Goal: Obtain resource: Obtain resource

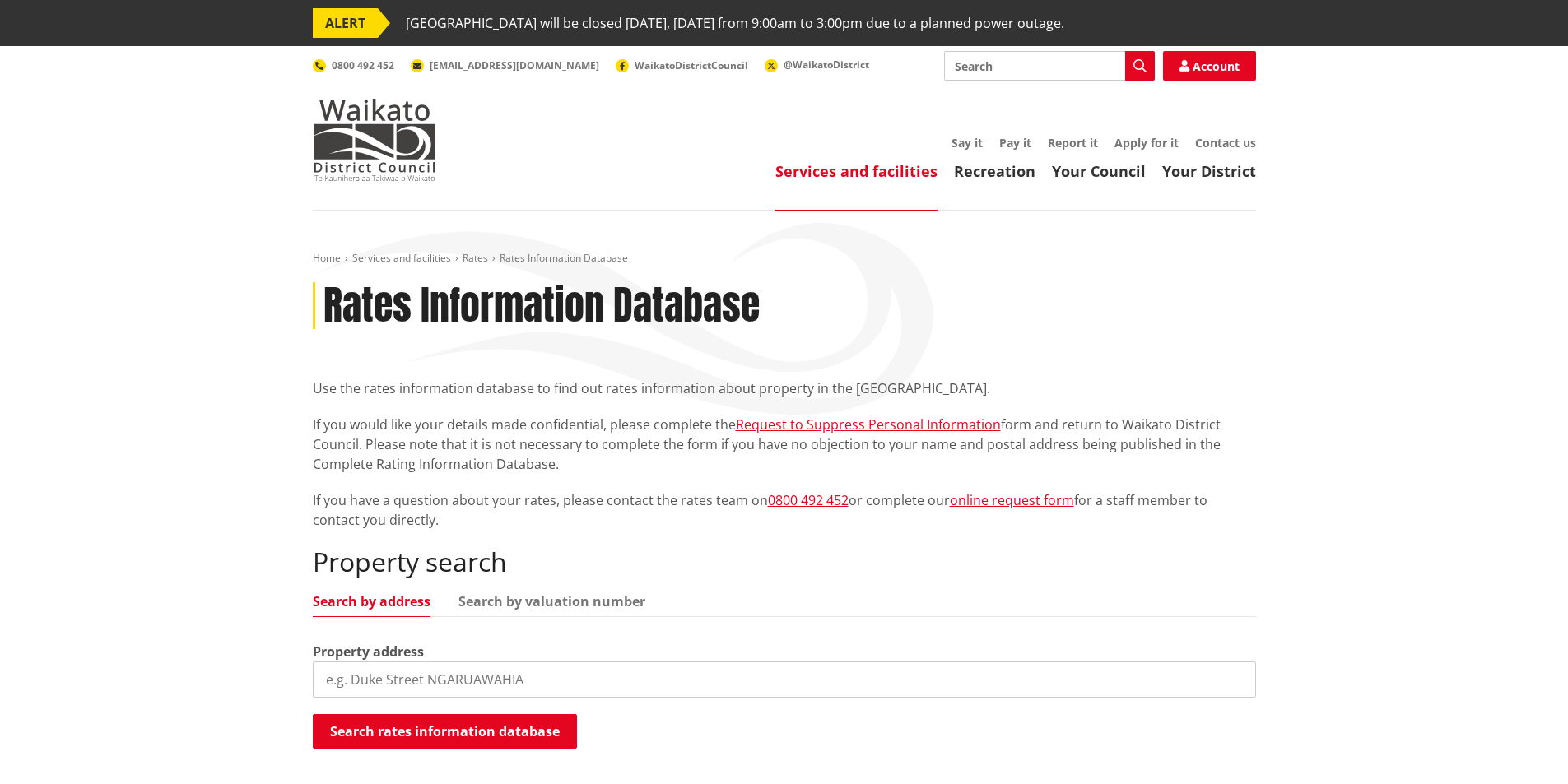
click at [979, 70] on input "Search" at bounding box center [1049, 65] width 210 height 30
type input "LIM"
click at [1141, 68] on icon "button" at bounding box center [1139, 65] width 13 height 13
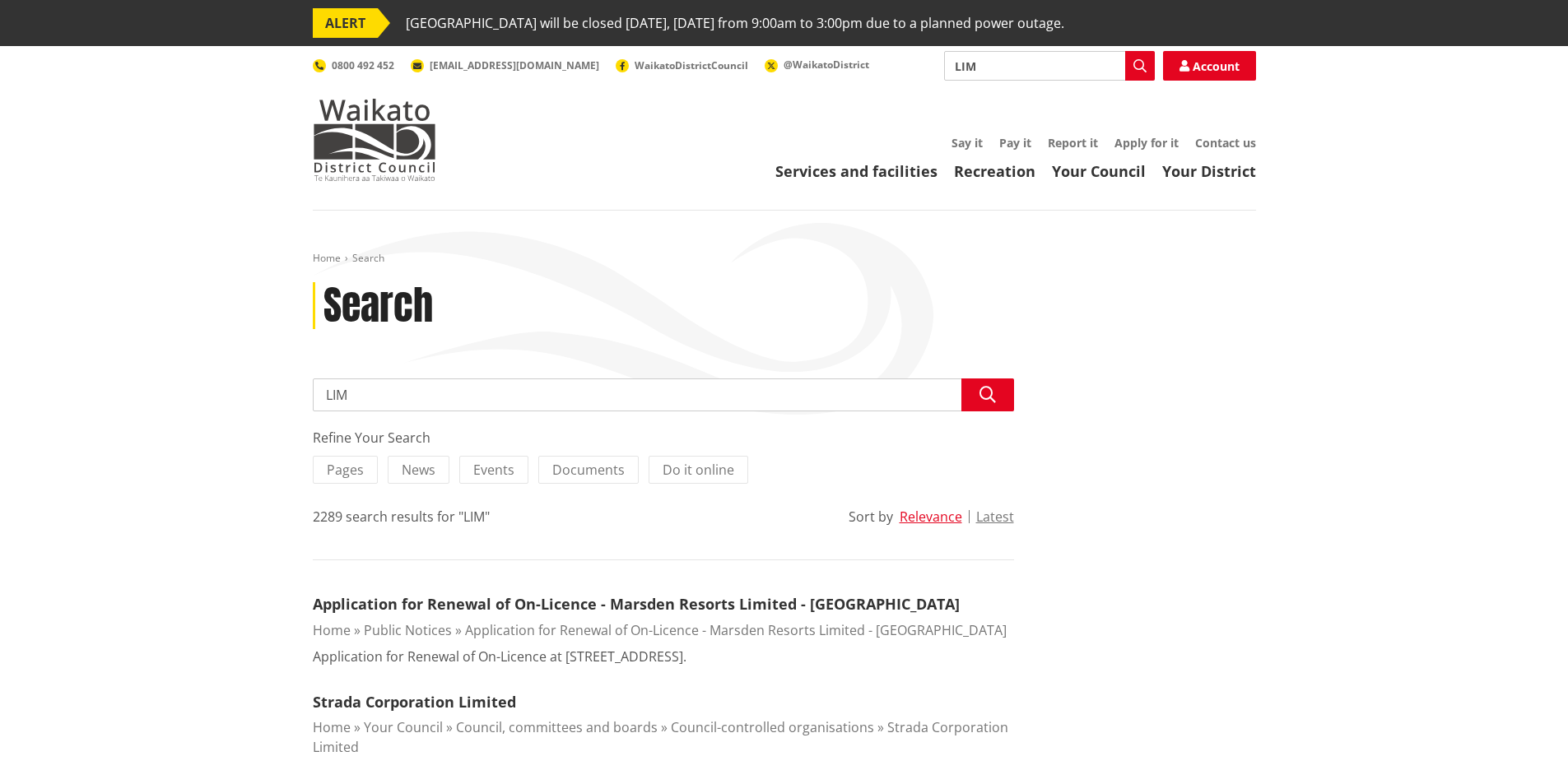
click at [1011, 65] on input "LIM" at bounding box center [1049, 65] width 210 height 30
type input "LIM report"
click at [395, 397] on input "LIM" at bounding box center [663, 395] width 702 height 33
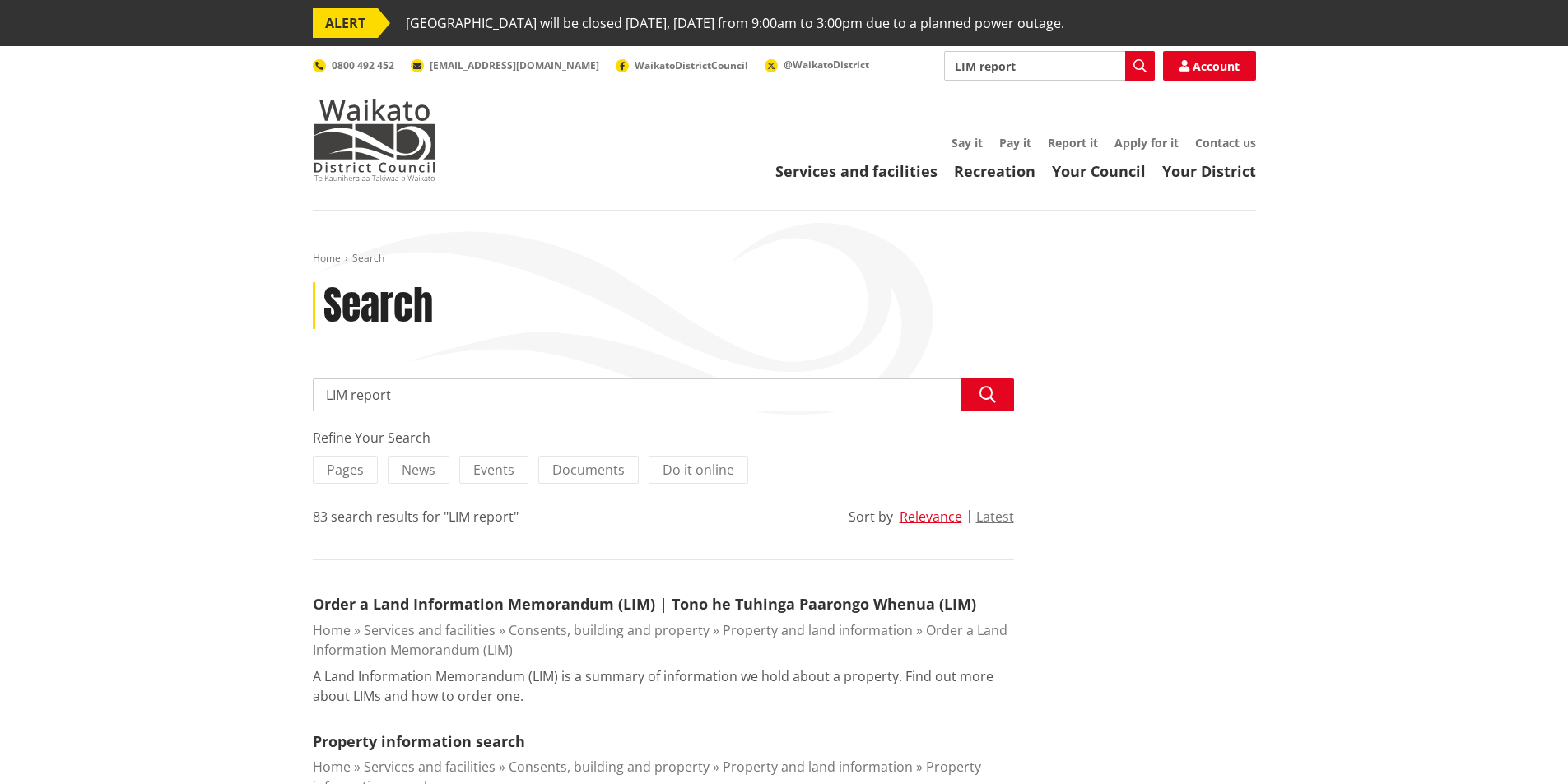
click at [411, 390] on input "LIM report" at bounding box center [663, 395] width 702 height 33
click at [980, 393] on icon "button" at bounding box center [987, 395] width 17 height 17
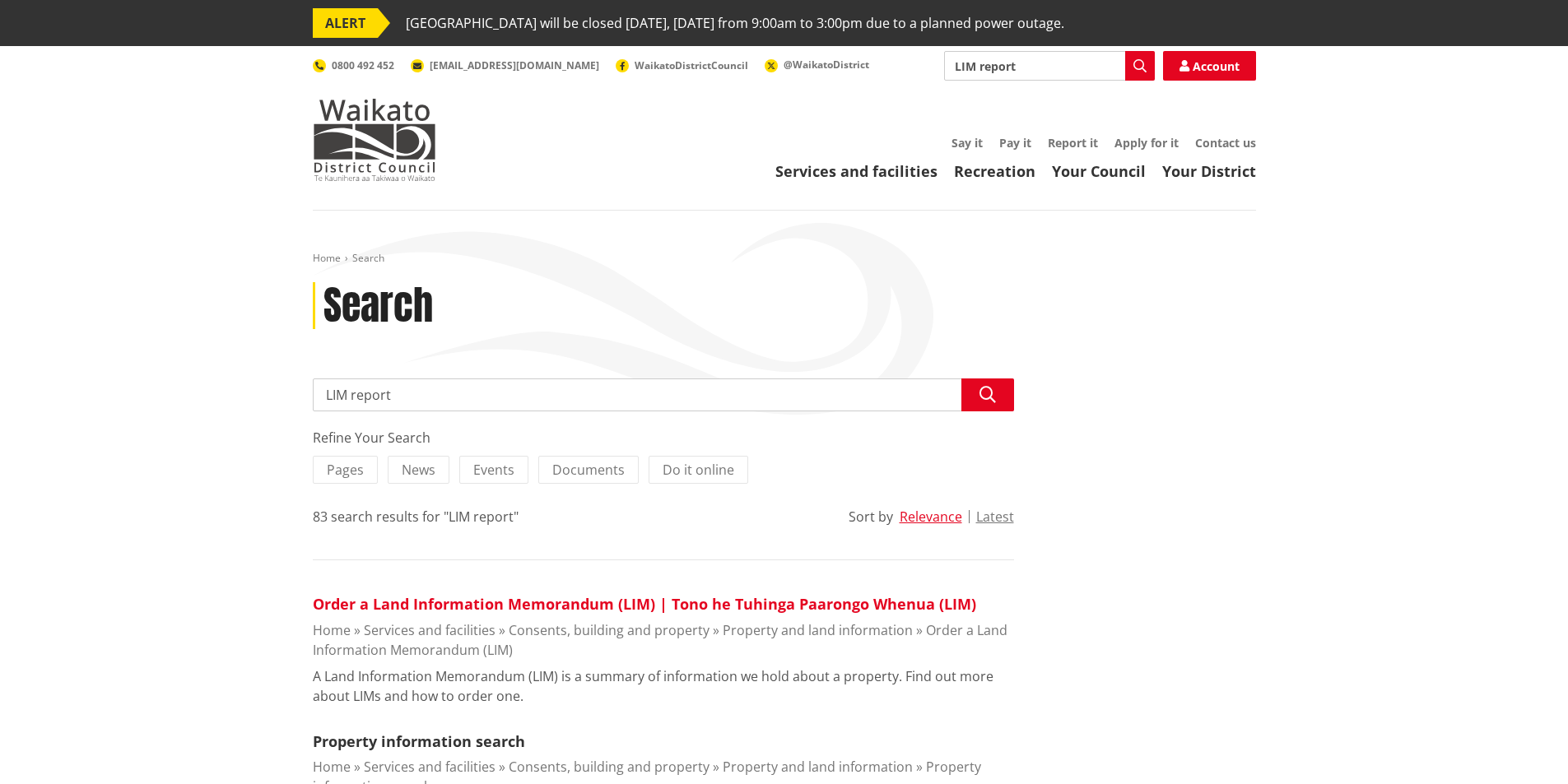
click at [634, 596] on link "Order a Land Information Memorandum (LIM) | Tono he Tuhinga Paarongo Whenua (LI…" at bounding box center [644, 604] width 663 height 20
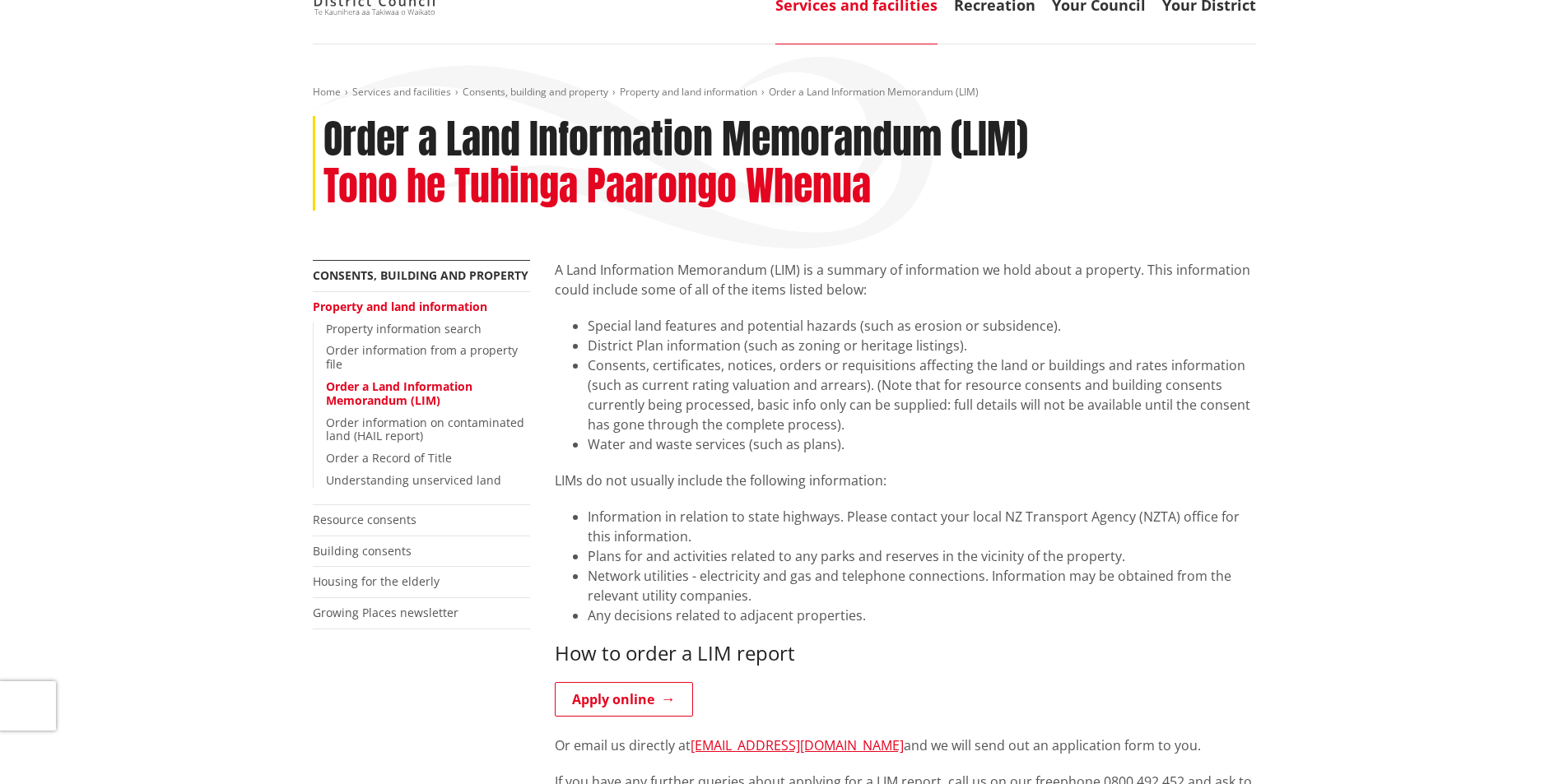
scroll to position [412, 0]
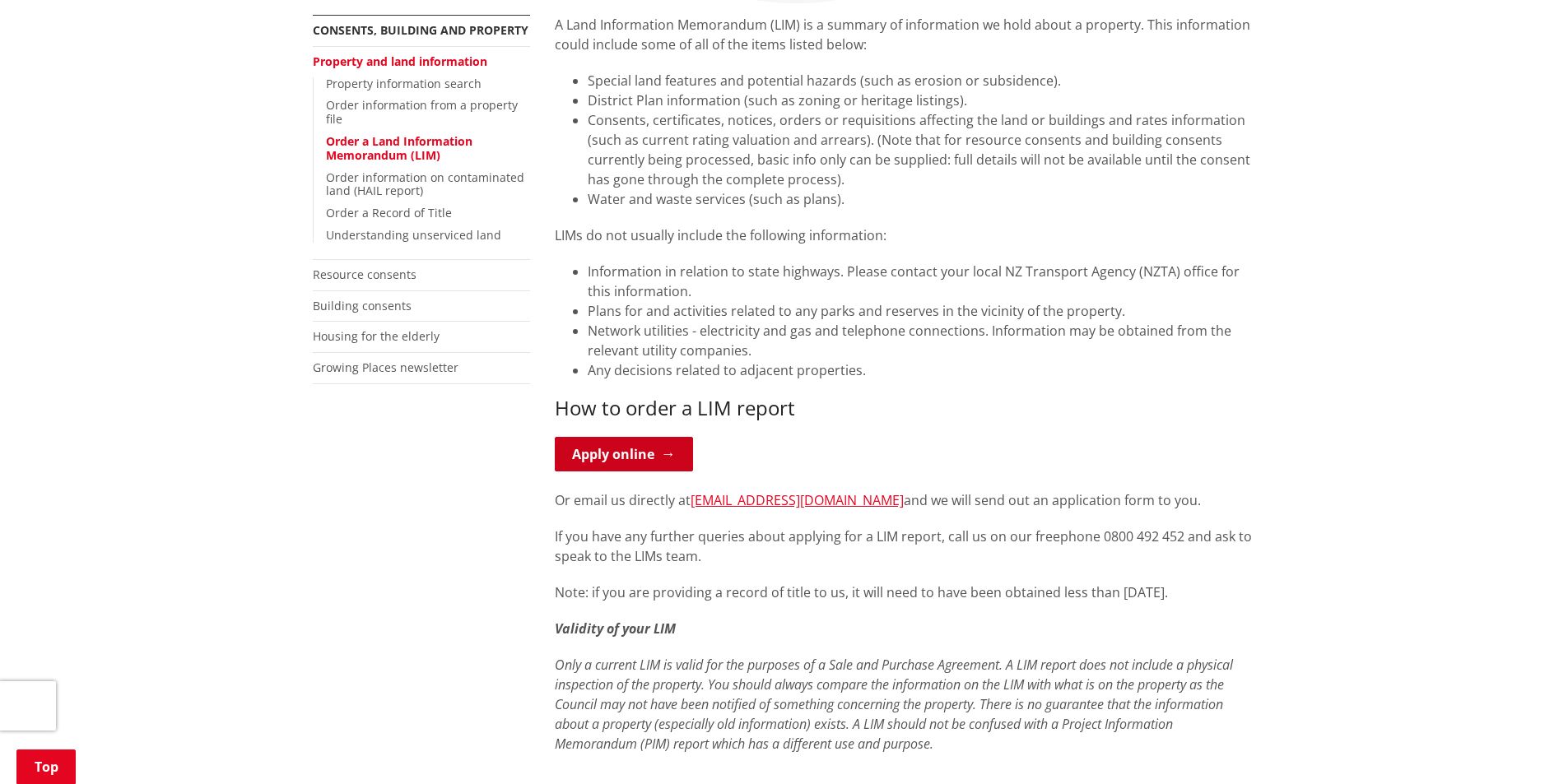
click at [622, 457] on link "Apply online" at bounding box center [623, 454] width 138 height 35
